Goal: Information Seeking & Learning: Learn about a topic

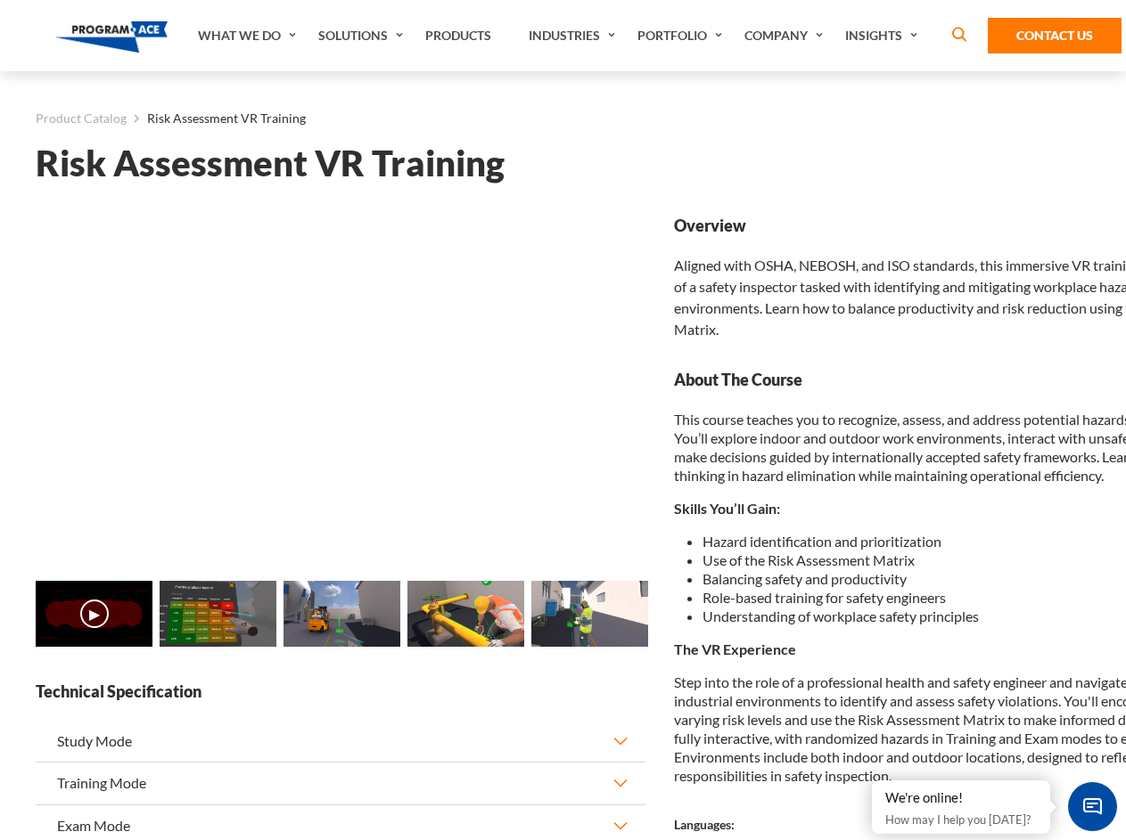
click at [363, 36] on link "Solutions" at bounding box center [362, 35] width 107 height 71
click at [0, 0] on div "AI & Computer Vision Solutions Computer Vision Quality Control AI tools for fas…" at bounding box center [0, 0] width 0 height 0
click at [0, 0] on div "AI & Computer Vision Solutions Virtual Training Solutions Virtual Tour Solution…" at bounding box center [0, 0] width 0 height 0
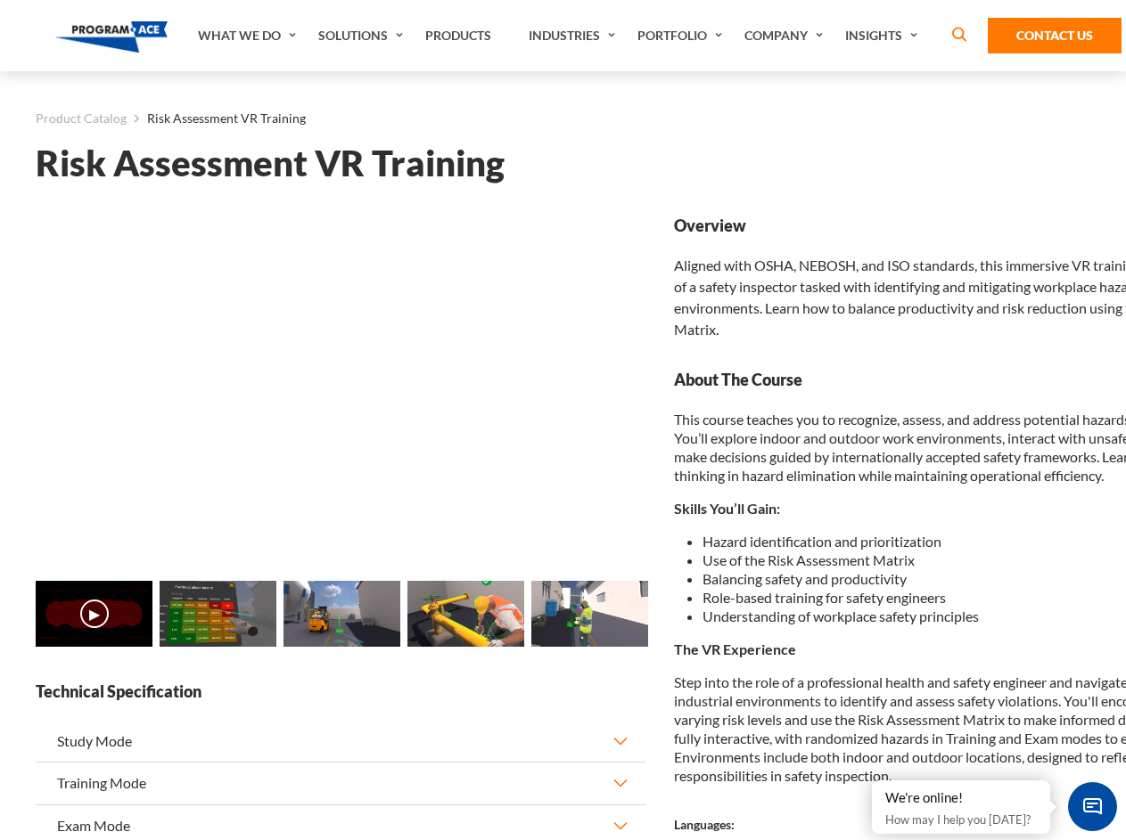
click at [0, 0] on div "AI & Computer Vision Solutions Virtual Training Solutions Virtual Tour Solution…" at bounding box center [0, 0] width 0 height 0
click at [0, 0] on div "AI & Computer Vision Solutions Computer Vision Quality Control AI tools for fas…" at bounding box center [0, 0] width 0 height 0
